Goal: Use online tool/utility: Utilize a website feature to perform a specific function

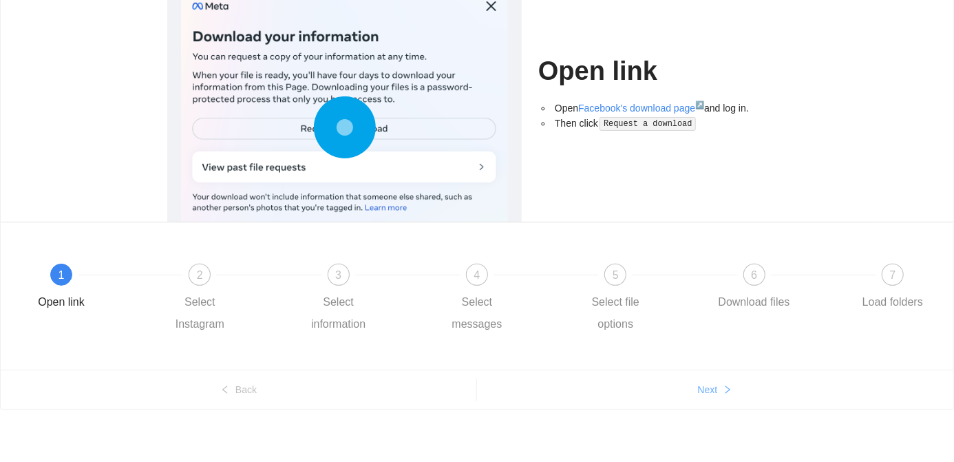
scroll to position [114, 0]
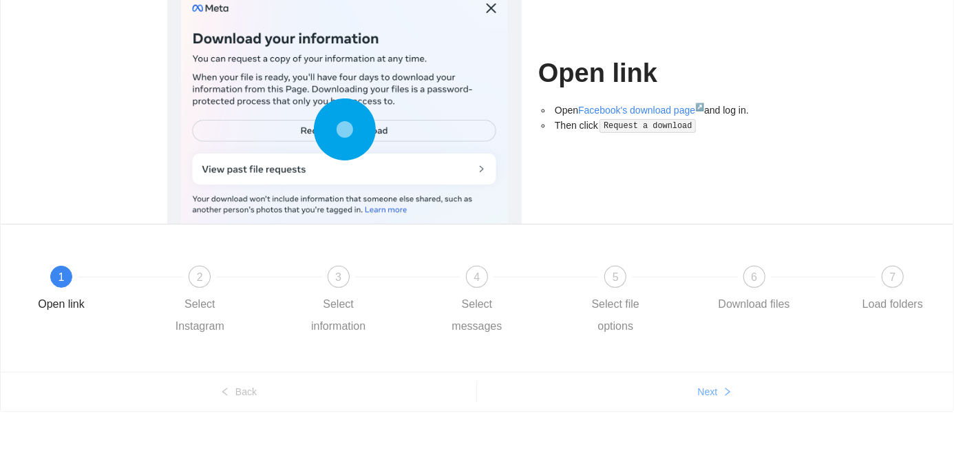
click at [707, 388] on span "Next" at bounding box center [708, 391] width 20 height 15
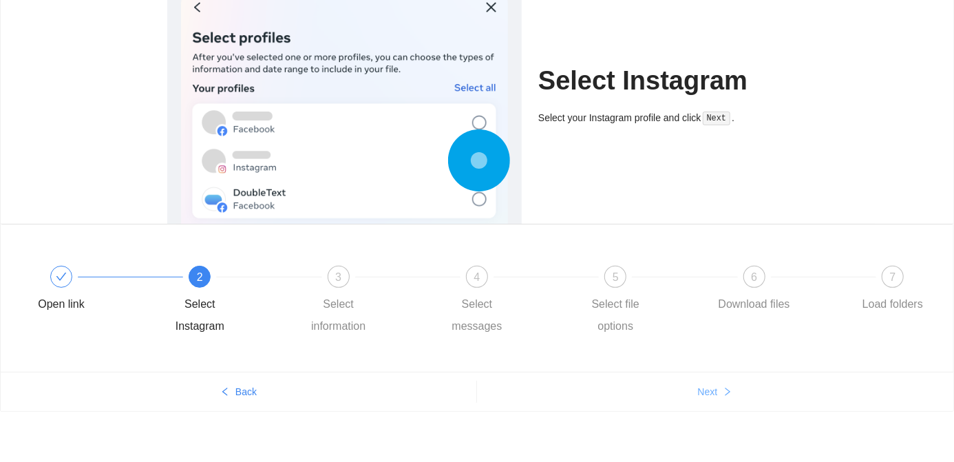
click at [710, 390] on span "Next" at bounding box center [708, 391] width 20 height 15
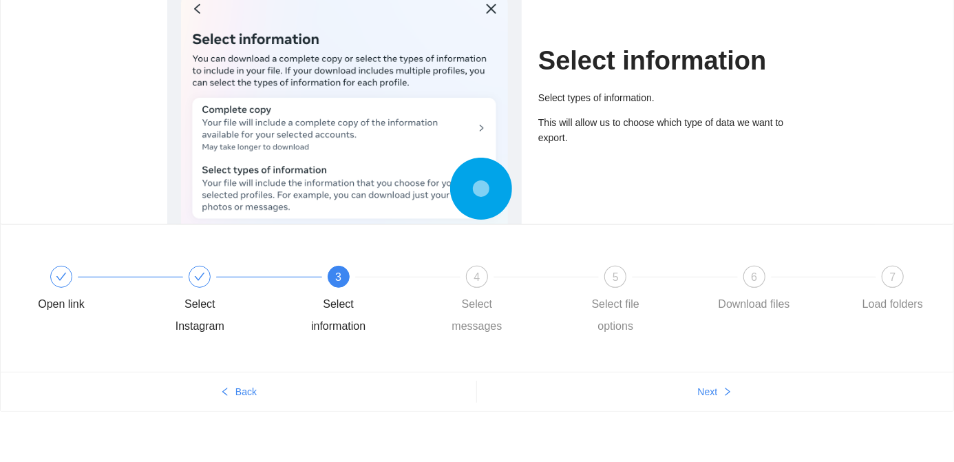
click at [718, 405] on ul "Back Next" at bounding box center [477, 391] width 953 height 39
click at [716, 394] on span "Next" at bounding box center [708, 391] width 20 height 15
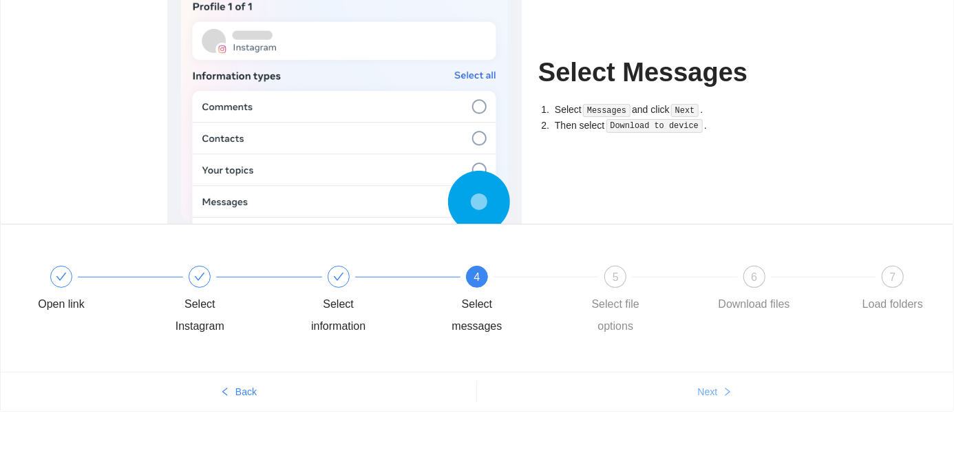
click at [719, 393] on button "Next" at bounding box center [715, 392] width 476 height 22
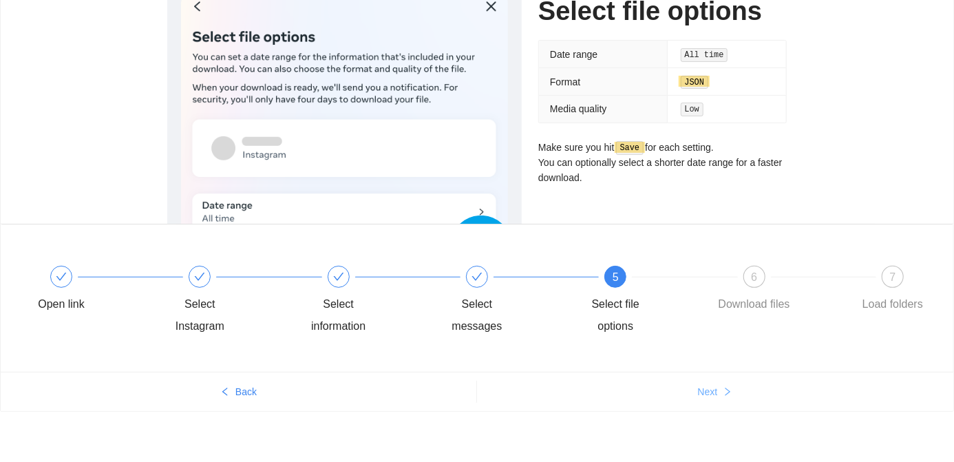
click at [726, 388] on icon "right" at bounding box center [728, 392] width 10 height 10
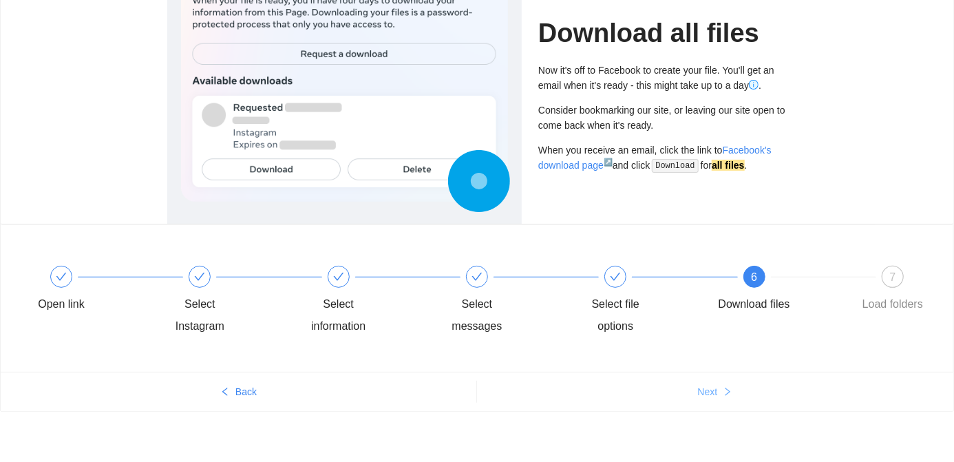
click at [728, 391] on icon "right" at bounding box center [728, 392] width 10 height 10
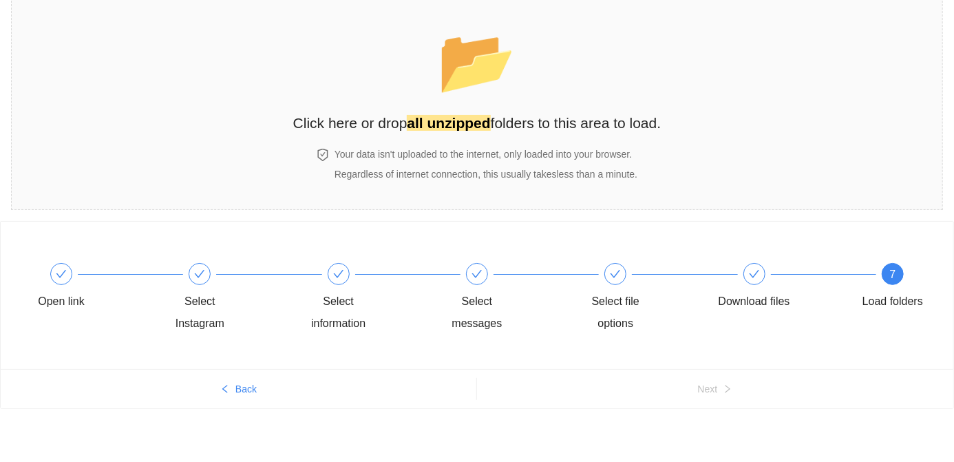
scroll to position [57, 0]
click at [574, 122] on h2 "Click here or drop all unzipped folders to this area to load." at bounding box center [477, 123] width 368 height 23
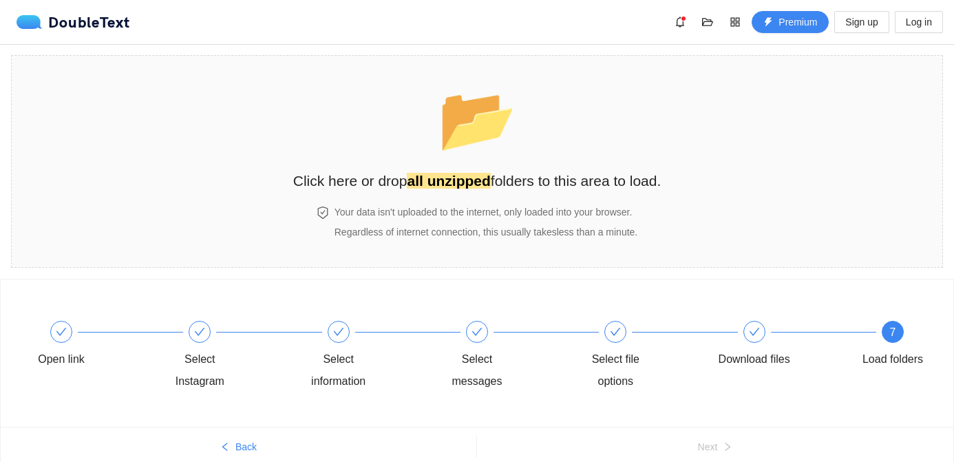
scroll to position [57, 0]
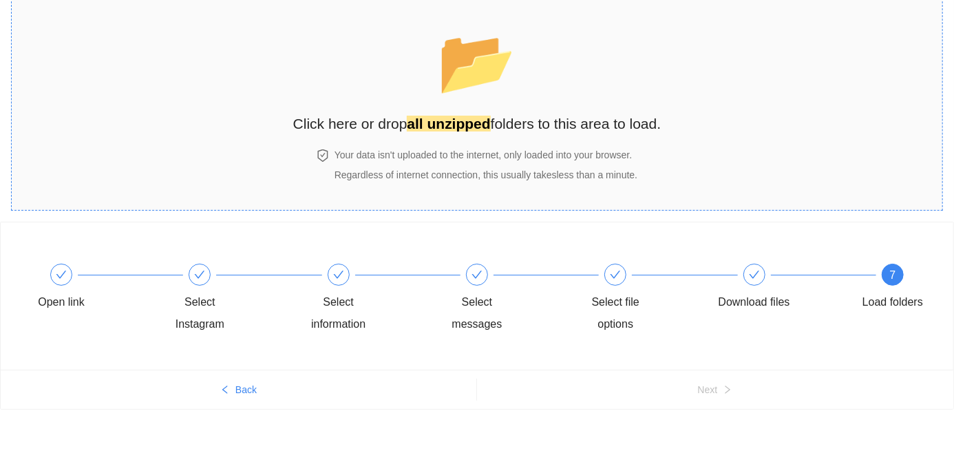
click at [445, 129] on strong "all unzipped" at bounding box center [448, 124] width 83 height 16
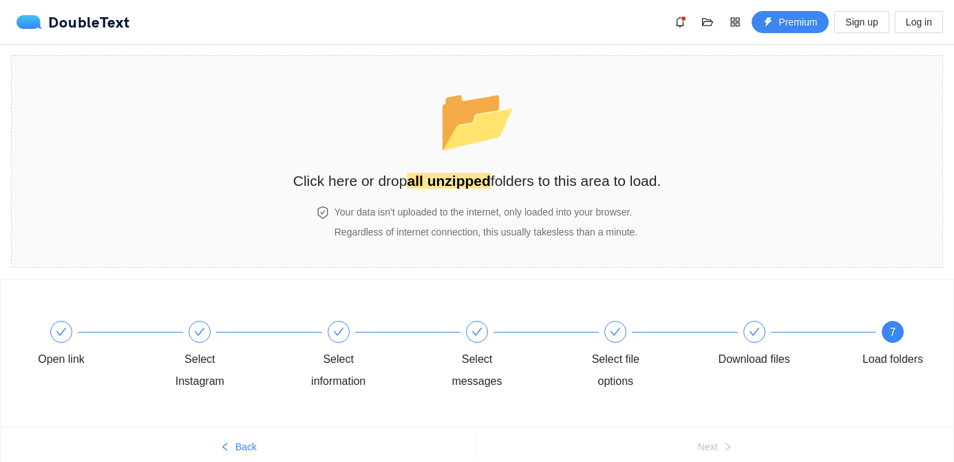
scroll to position [57, 0]
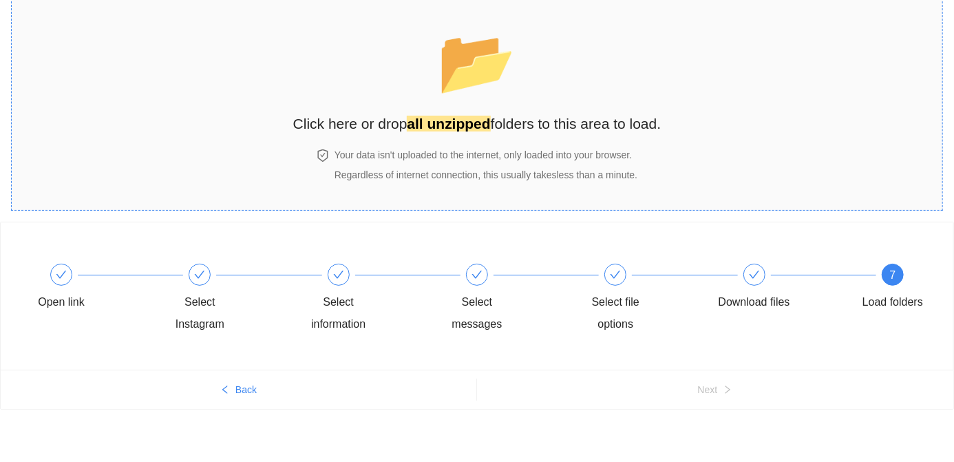
click at [461, 52] on span "📂" at bounding box center [477, 62] width 79 height 70
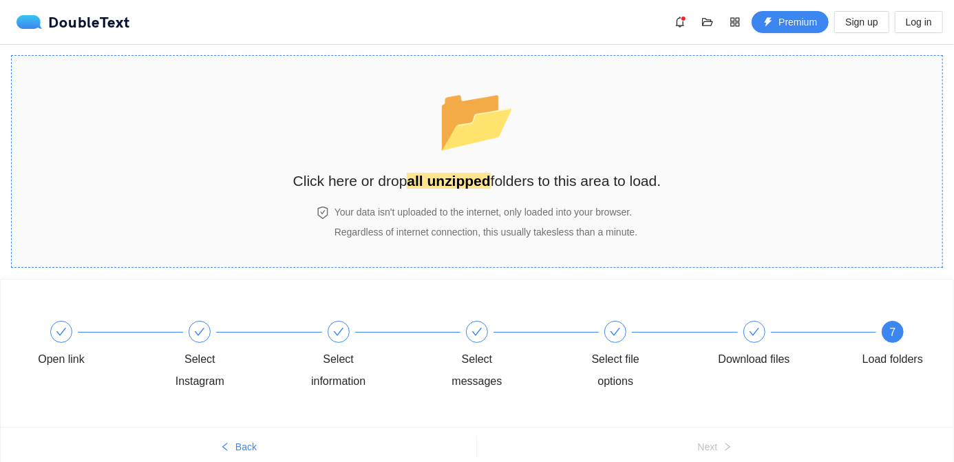
click at [487, 141] on span "📂" at bounding box center [477, 119] width 79 height 70
